Goal: Task Accomplishment & Management: Manage account settings

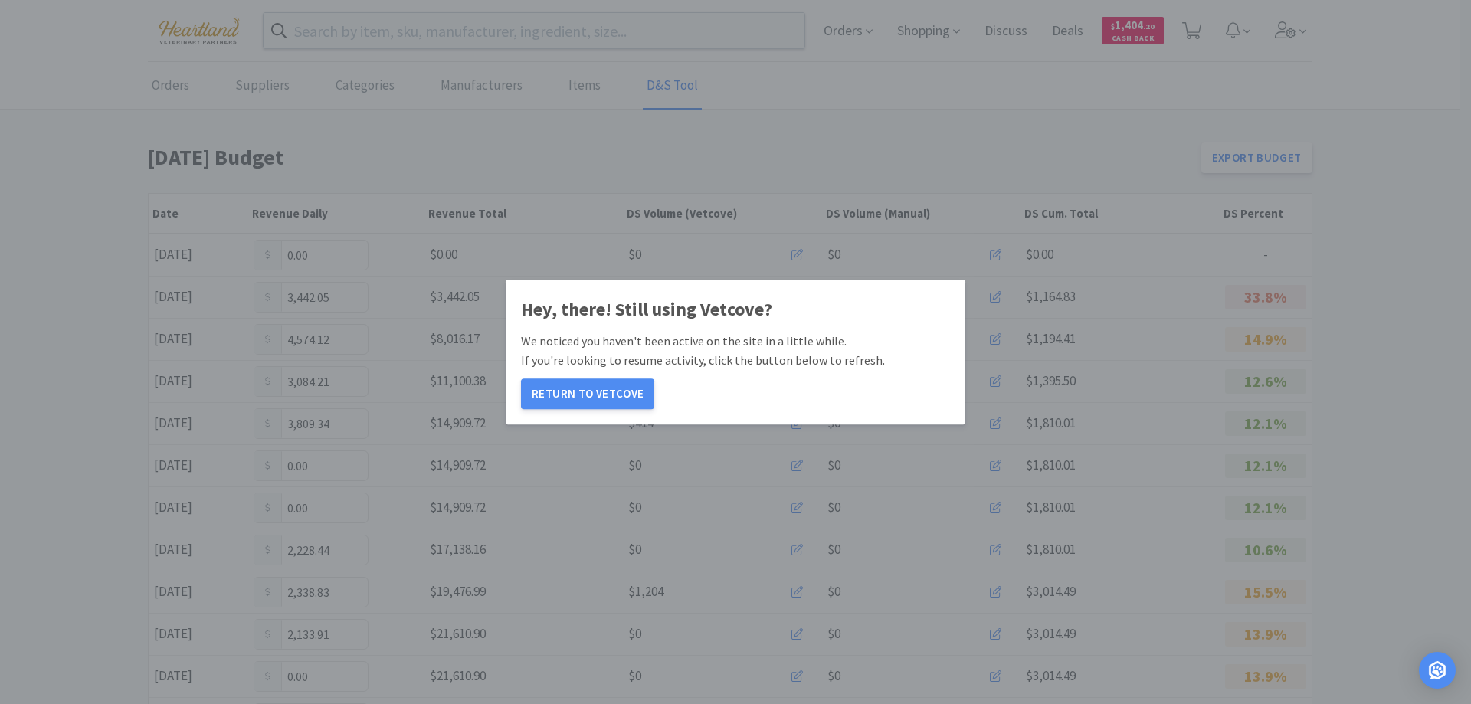
click at [585, 402] on button "Return to Vetcove" at bounding box center [587, 393] width 133 height 31
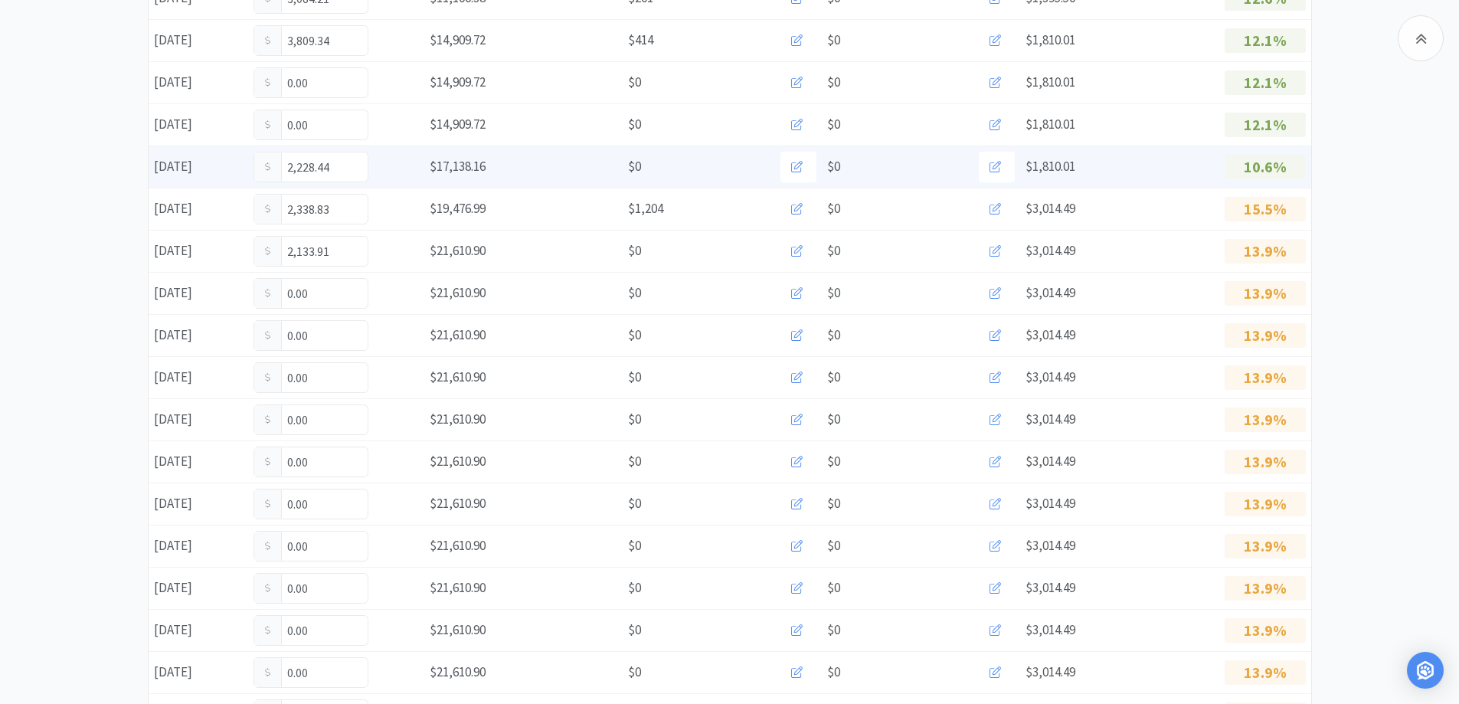
scroll to position [230, 0]
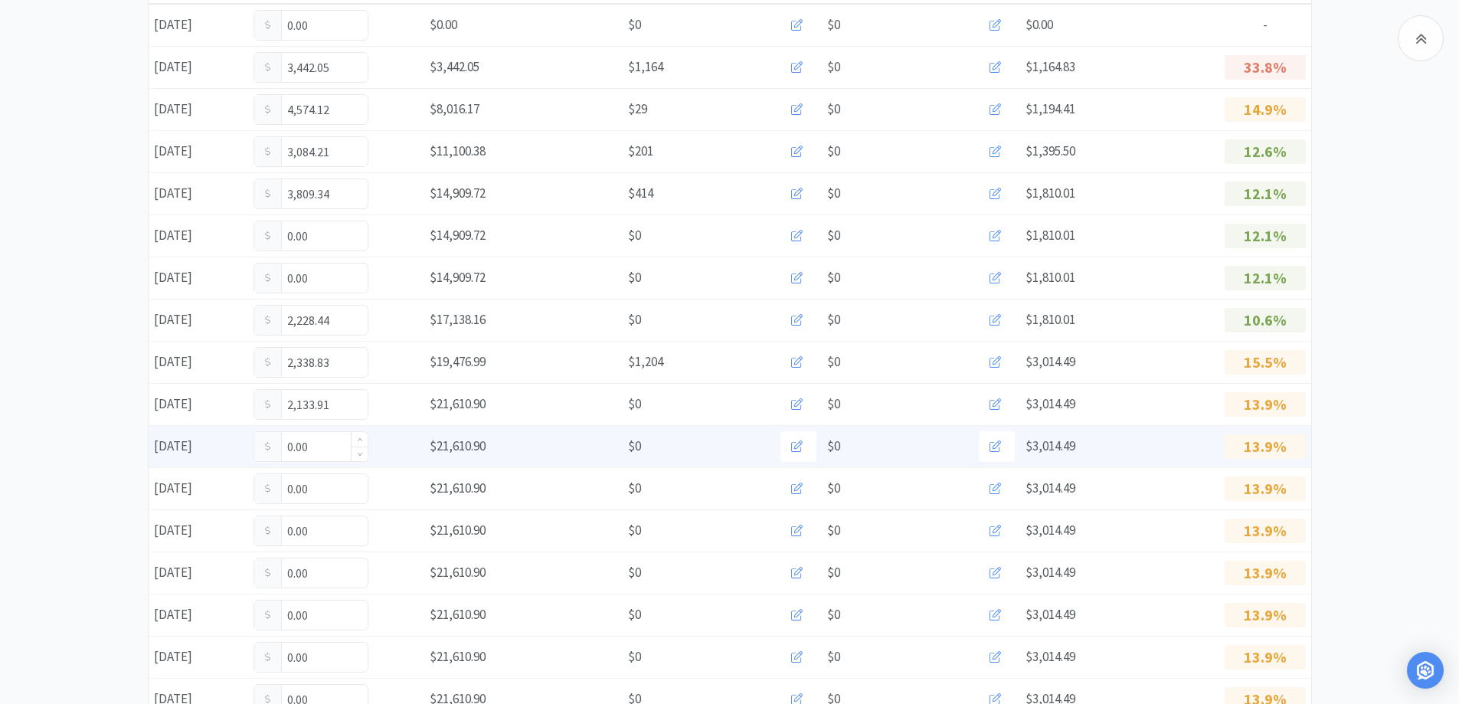
click at [332, 448] on input "0.00" at bounding box center [310, 446] width 113 height 29
type input "0"
type input "109.00"
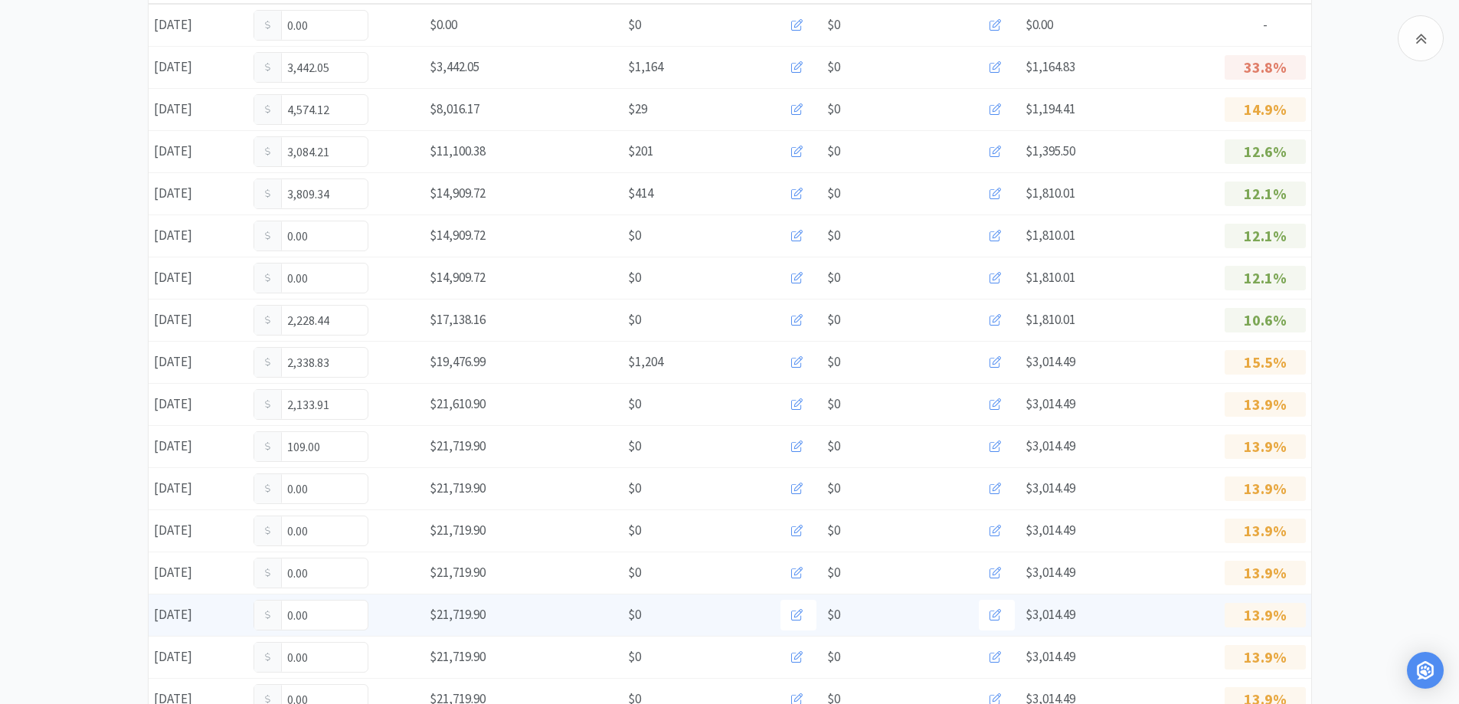
scroll to position [0, 0]
